Goal: Book appointment/travel/reservation

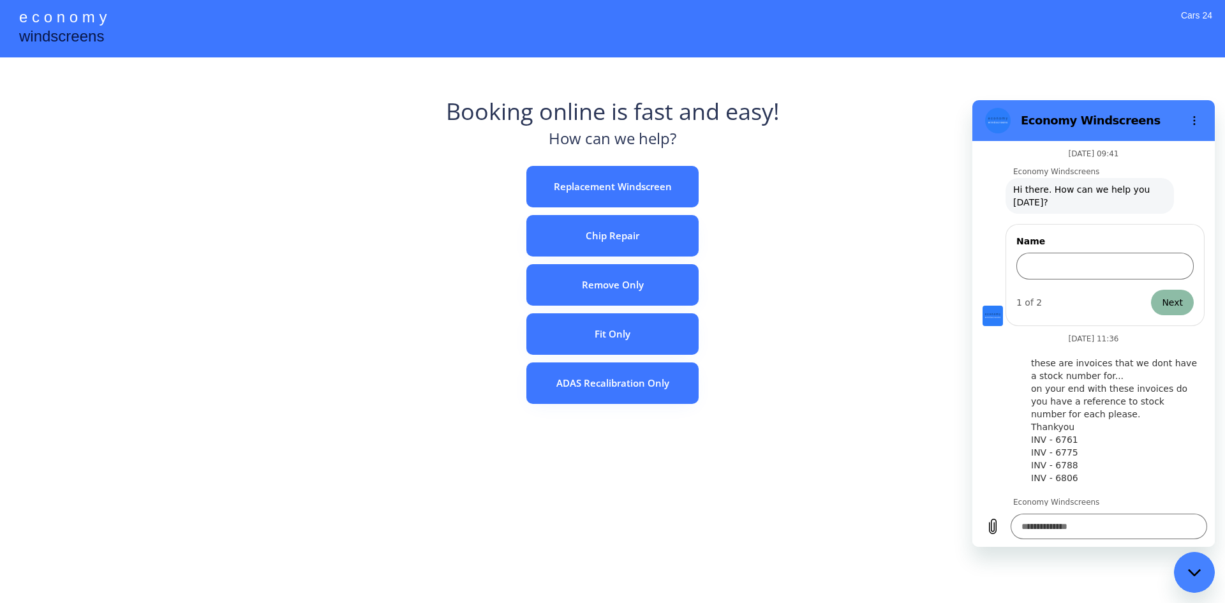
scroll to position [151, 0]
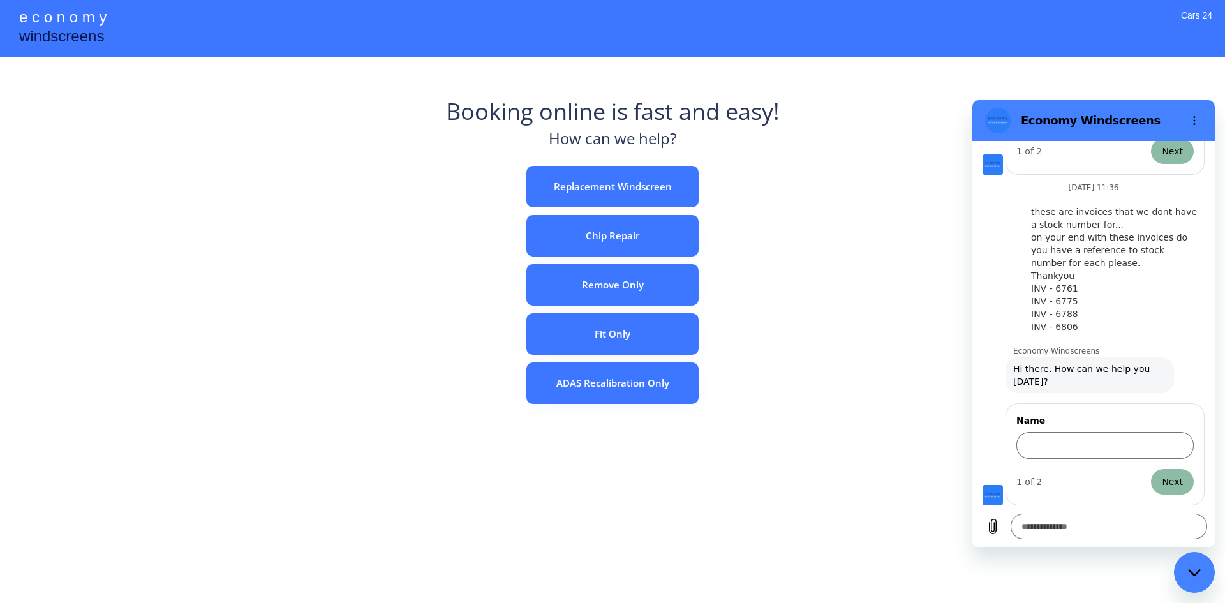
click at [930, 198] on div "e c o n o m y windscreens Booking online is fast and easy! How can we help? Rep…" at bounding box center [612, 301] width 1225 height 603
click at [1191, 119] on icon "Options menu" at bounding box center [1194, 120] width 10 height 10
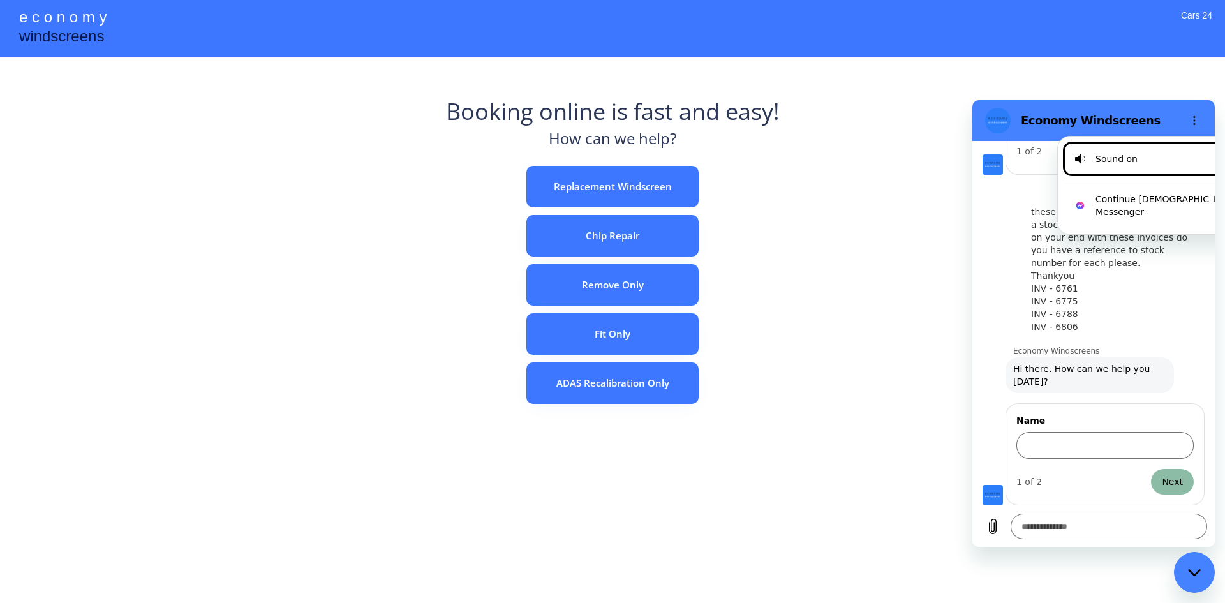
click at [875, 274] on div "e c o n o m y windscreens Booking online is fast and easy! How can we help? Rep…" at bounding box center [612, 301] width 1225 height 603
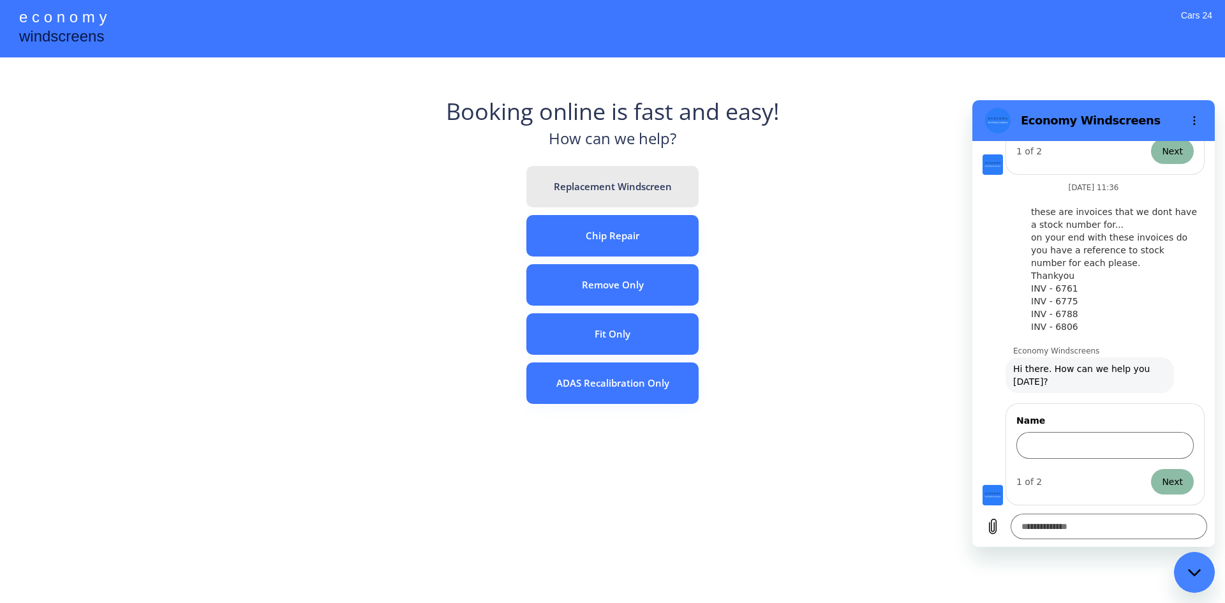
click at [627, 182] on button "Replacement Windscreen" at bounding box center [612, 186] width 172 height 41
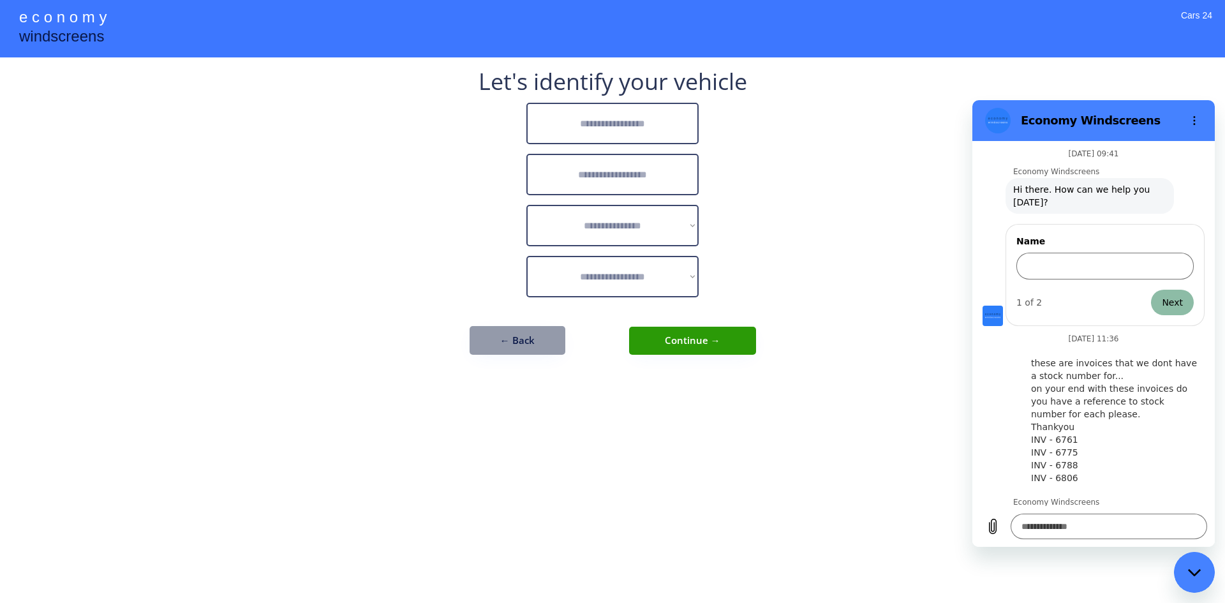
scroll to position [151, 0]
